Goal: Information Seeking & Learning: Learn about a topic

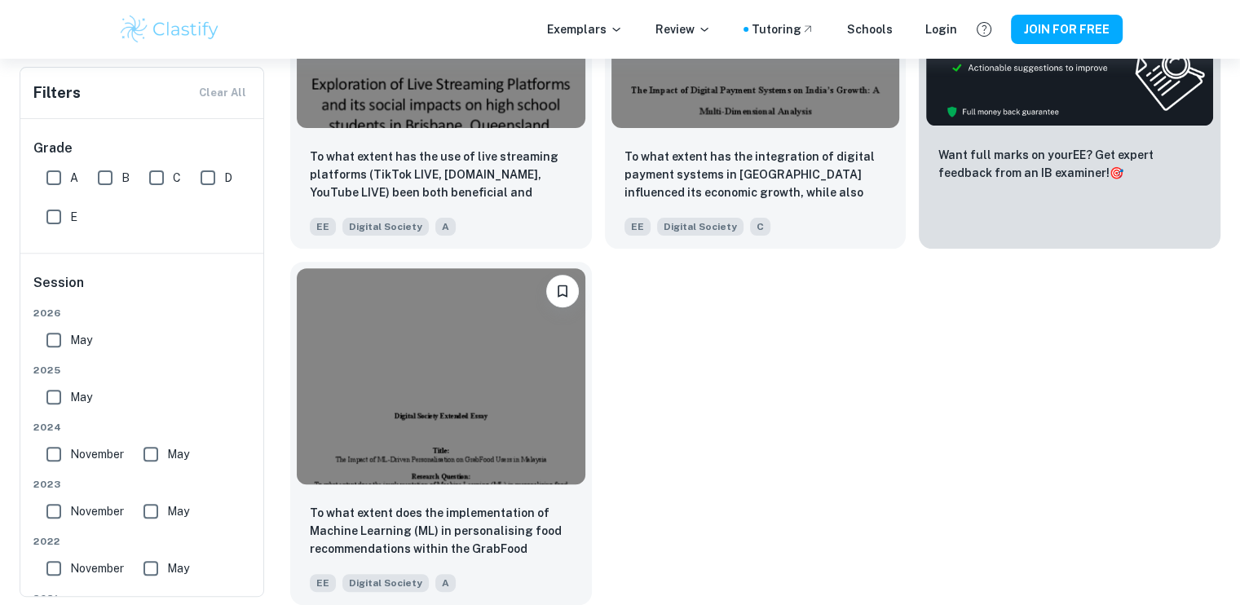
scroll to position [523, 0]
click at [496, 439] on img at bounding box center [441, 374] width 289 height 216
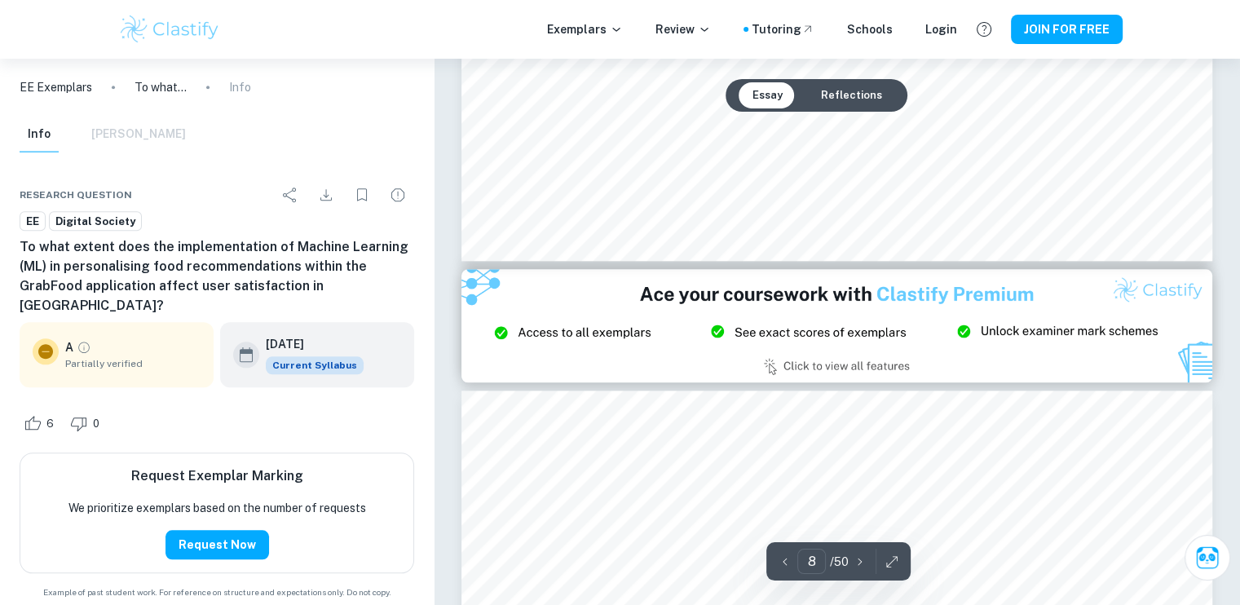
scroll to position [7887, 0]
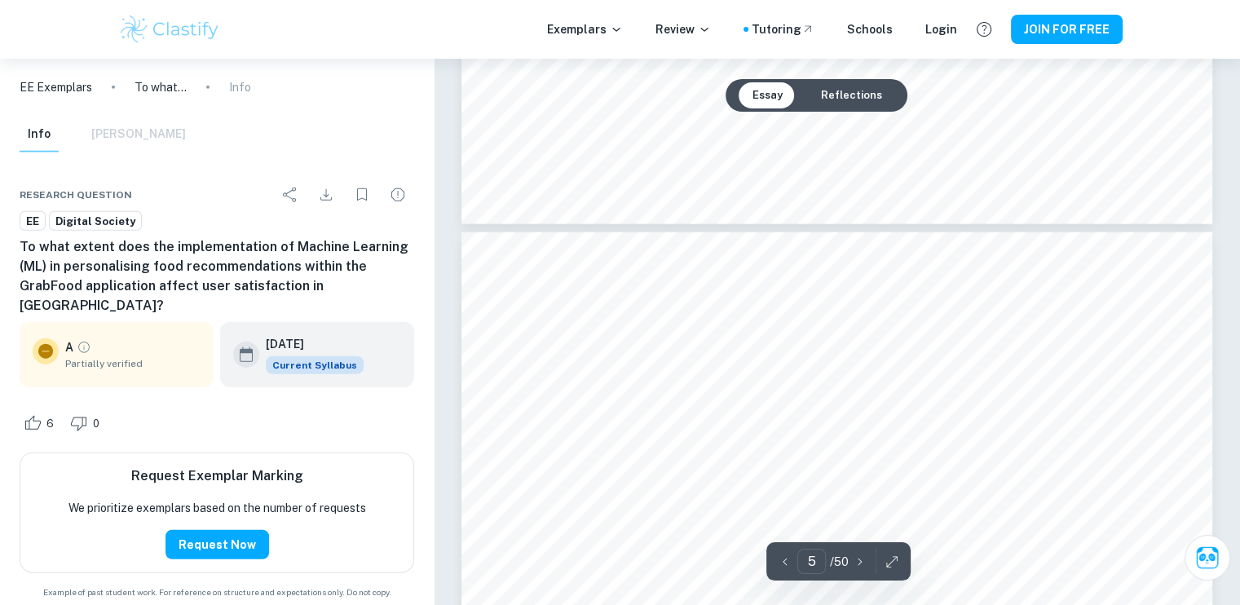
type input "4"
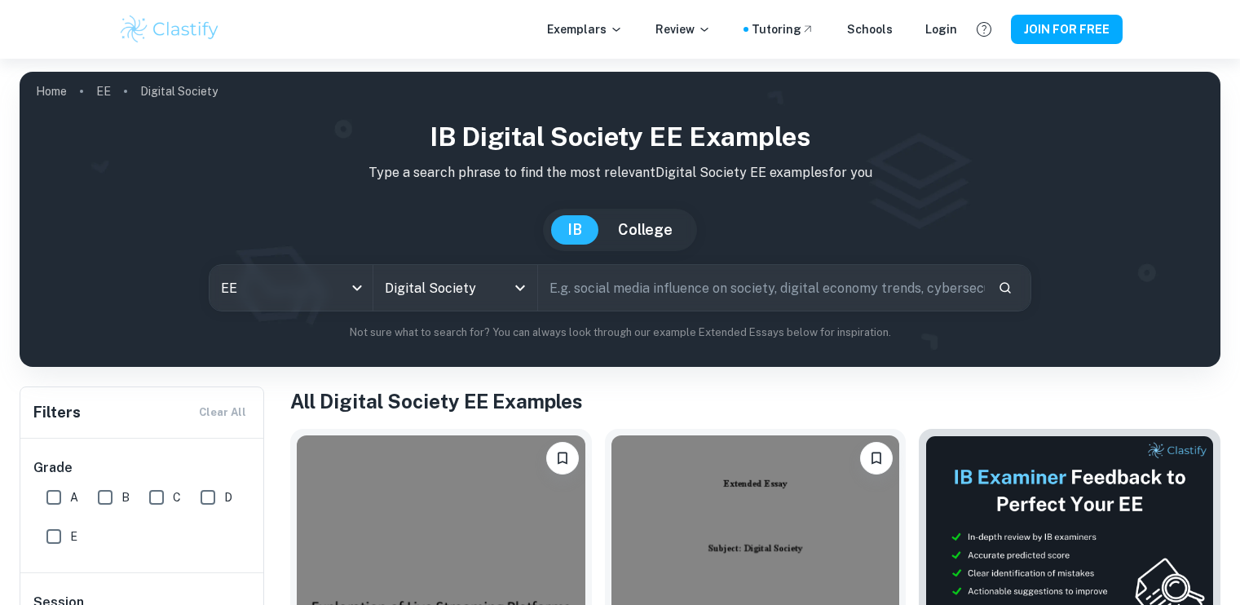
scroll to position [184, 0]
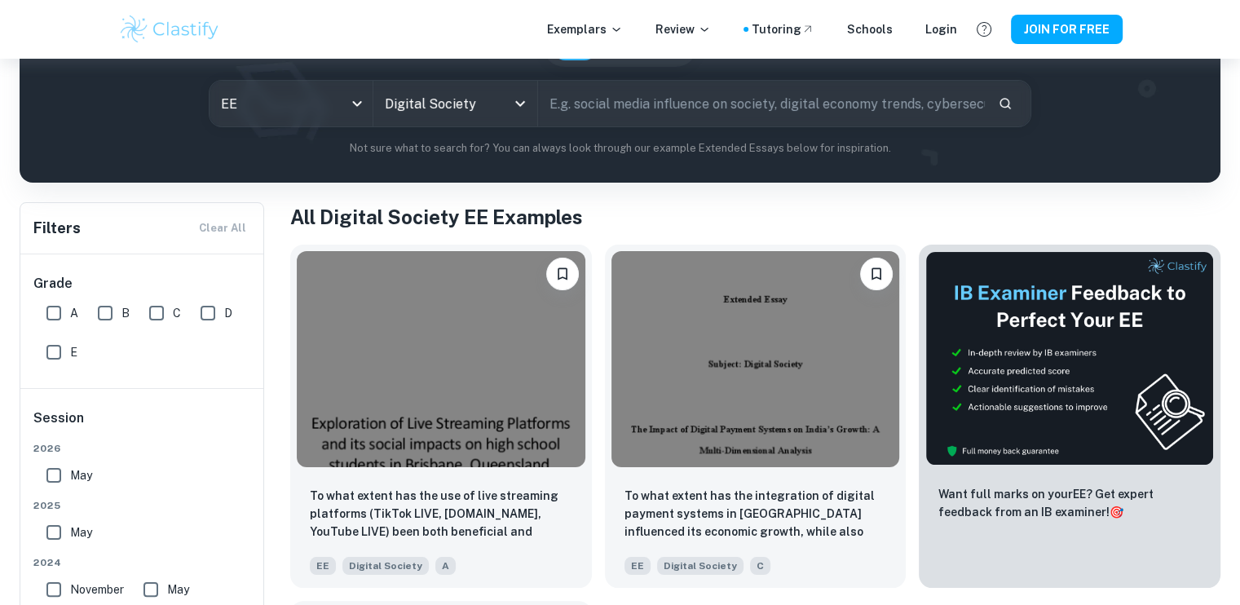
click at [760, 392] on img at bounding box center [755, 359] width 289 height 216
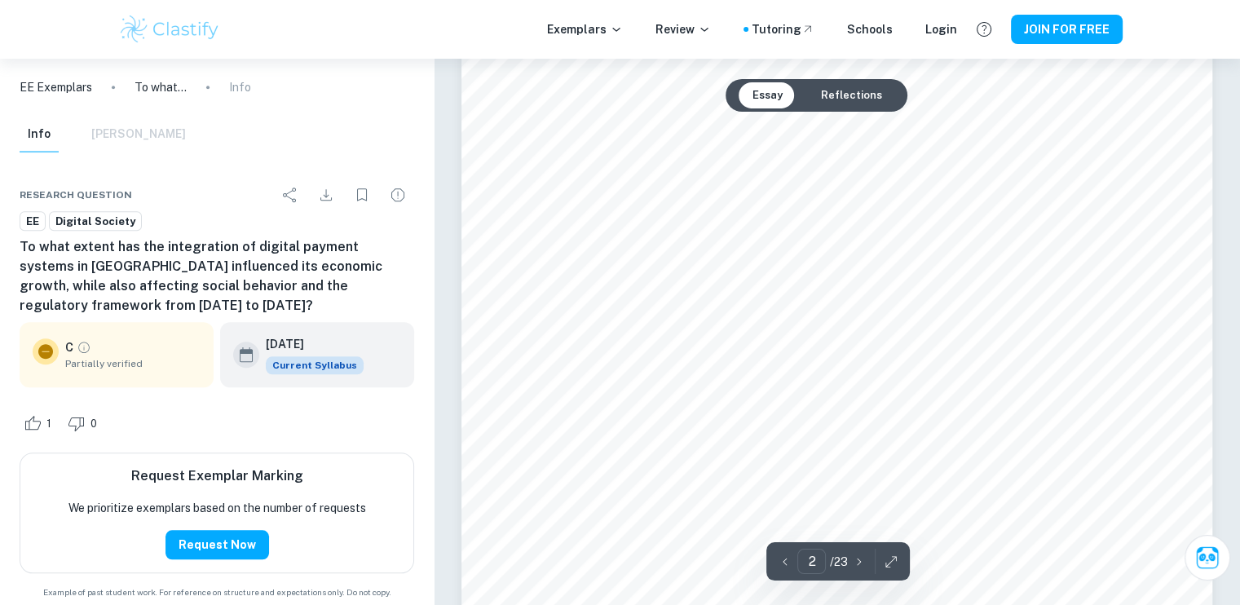
scroll to position [1421, 0]
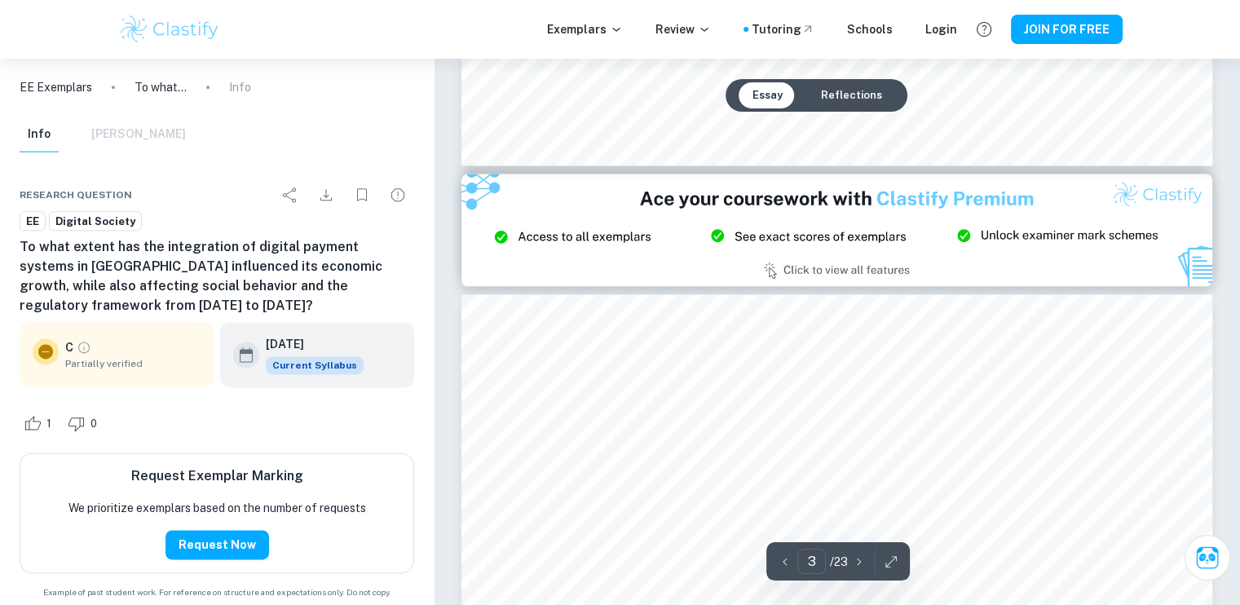
type input "2"
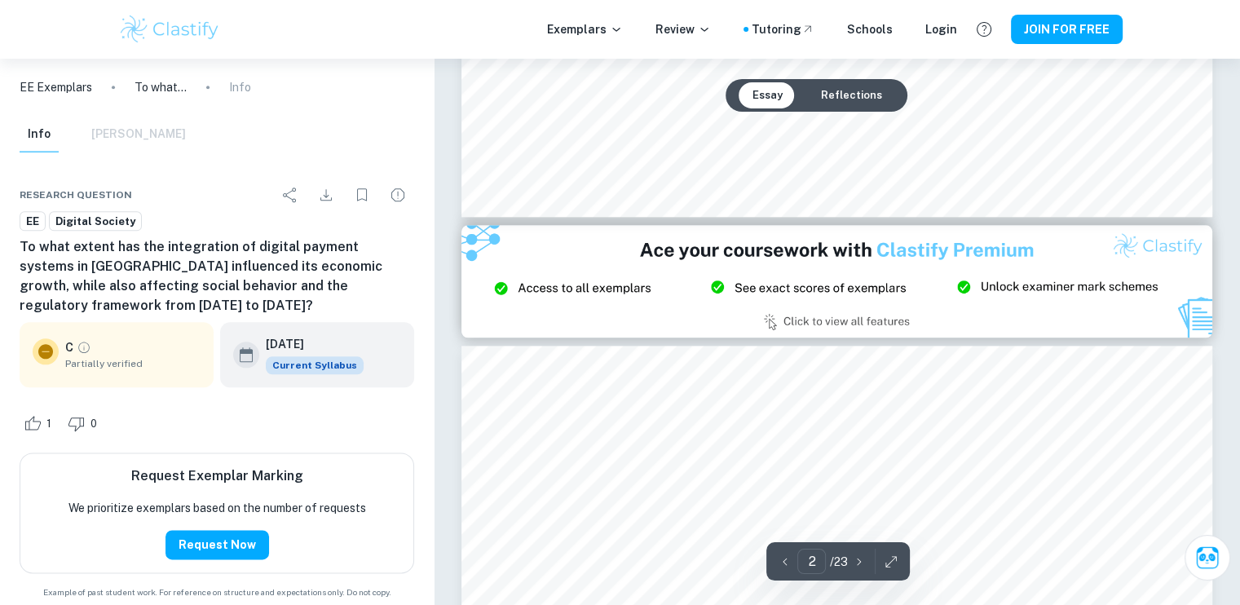
scroll to position [1911, 0]
